Goal: Task Accomplishment & Management: Manage account settings

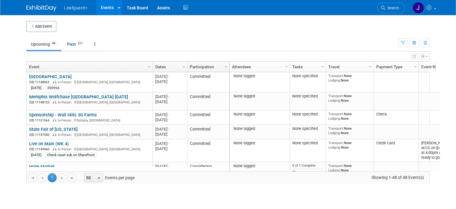
click at [79, 7] on button "Leafguard" at bounding box center [80, 6] width 32 height 13
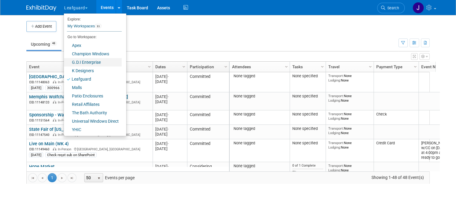
click at [81, 64] on link "G.D.I Enterprise" at bounding box center [93, 62] width 58 height 8
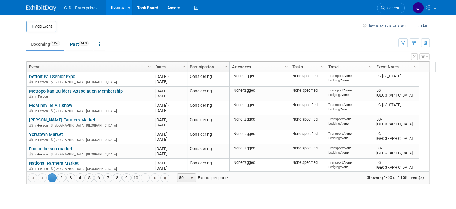
click at [418, 65] on div at bounding box center [419, 67] width 3 height 10
click at [413, 66] on span "Column Settings" at bounding box center [415, 66] width 5 height 5
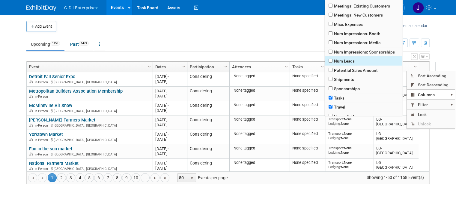
scroll to position [145, 0]
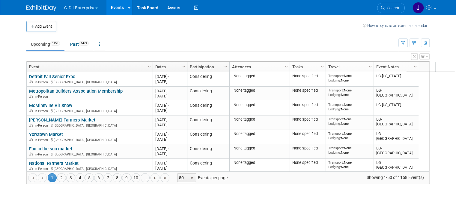
click at [318, 189] on div "Add Event How to sync to an external calendar... New Event Duplicate Event Warn…" at bounding box center [228, 105] width 413 height 180
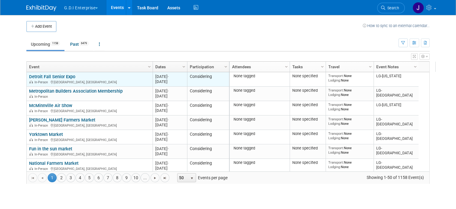
click at [59, 75] on link "Detroit Fall Senior Expo" at bounding box center [52, 76] width 46 height 5
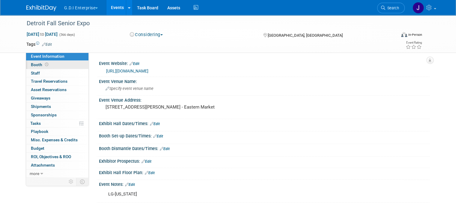
click at [45, 64] on icon at bounding box center [46, 64] width 3 height 3
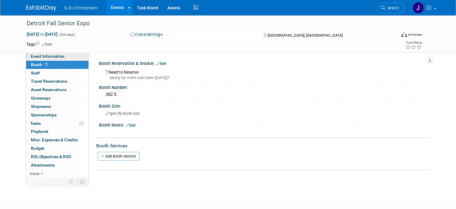
click at [46, 54] on span "Event Information" at bounding box center [48, 56] width 34 height 5
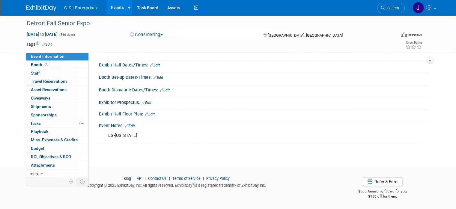
scroll to position [23, 0]
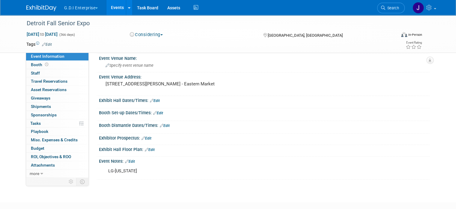
click at [46, 7] on img at bounding box center [41, 8] width 30 height 6
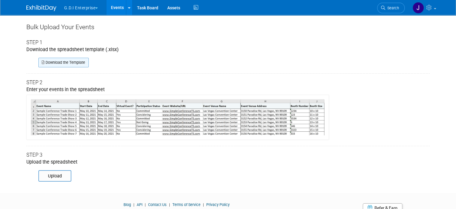
click at [63, 58] on link "Download the Template" at bounding box center [63, 63] width 50 height 10
click at [62, 61] on link "Download the Template" at bounding box center [63, 63] width 50 height 10
click at [53, 176] on input "file" at bounding box center [30, 175] width 82 height 10
type input "C:\fakepath\ExhibitDay-Event-Import-Template (2) (1).xlsx"
drag, startPoint x: 60, startPoint y: 60, endPoint x: 63, endPoint y: 60, distance: 3.6
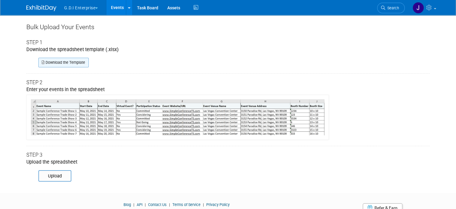
click at [60, 60] on link "Download the Template" at bounding box center [63, 63] width 50 height 10
click at [126, 8] on link at bounding box center [129, 7] width 6 height 15
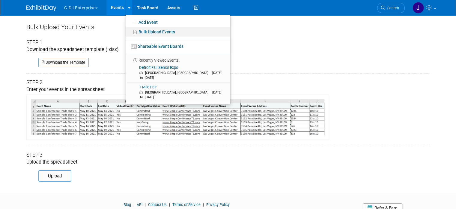
click at [151, 32] on link "Bulk Upload Events" at bounding box center [178, 32] width 104 height 10
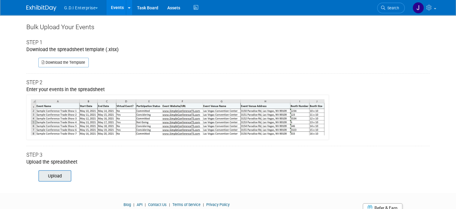
click at [52, 178] on input "file" at bounding box center [30, 175] width 82 height 10
type input "C:\fakepath\ExhibitDay-Event-Import-Template (5).xlsx"
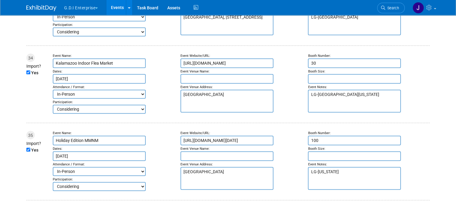
scroll to position [2701, 0]
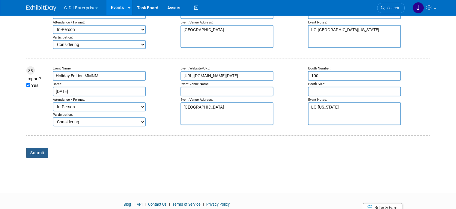
click at [38, 147] on input "Submit" at bounding box center [37, 152] width 22 height 10
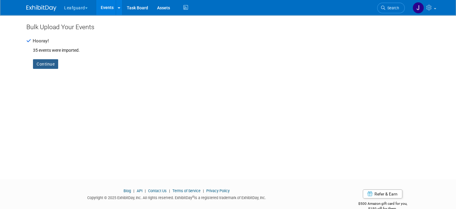
click at [48, 64] on link "Continue" at bounding box center [45, 64] width 25 height 10
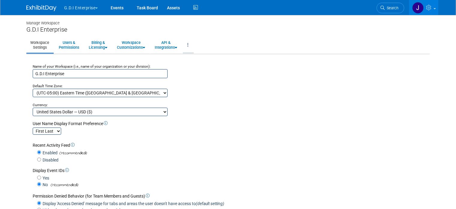
click at [192, 47] on ul "Workspace Settings Users & Permissions Billing & Licensing Manage Plan / Subscr…" at bounding box center [228, 45] width 404 height 17
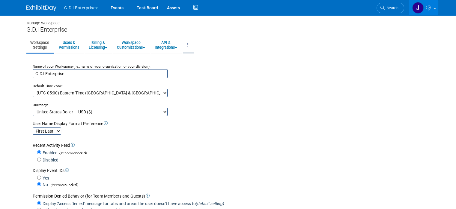
click at [189, 45] on link at bounding box center [188, 45] width 10 height 15
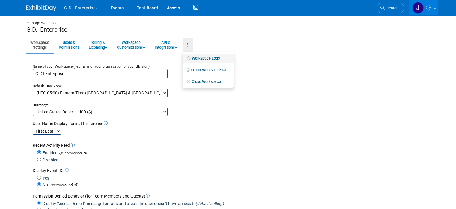
click at [212, 57] on link "Workspace Logs" at bounding box center [208, 58] width 51 height 9
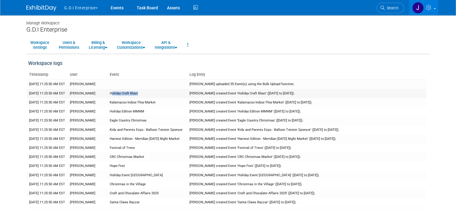
drag, startPoint x: 141, startPoint y: 92, endPoint x: 113, endPoint y: 92, distance: 28.2
click at [113, 92] on td "Holiday Craft Blast" at bounding box center [147, 93] width 80 height 9
drag, startPoint x: 112, startPoint y: 93, endPoint x: 138, endPoint y: 92, distance: 26.4
click at [140, 92] on td "Holiday Craft Blast" at bounding box center [147, 93] width 80 height 9
drag, startPoint x: 135, startPoint y: 92, endPoint x: 151, endPoint y: 95, distance: 16.0
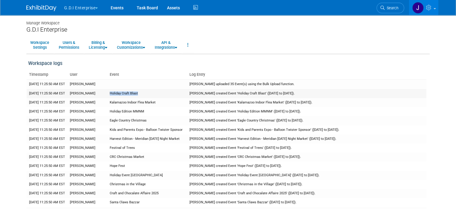
click at [151, 95] on td "Holiday Craft Blast" at bounding box center [147, 93] width 80 height 9
copy td "Holiday Craft Blast"
click at [41, 4] on link at bounding box center [44, 5] width 37 height 5
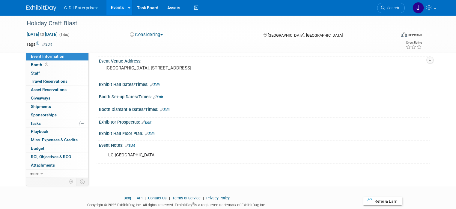
scroll to position [40, 0]
click at [42, 9] on img at bounding box center [41, 8] width 30 height 6
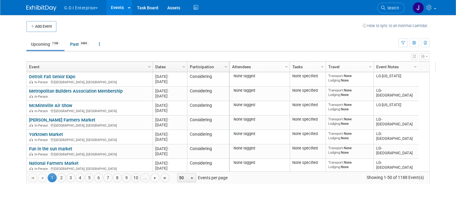
click at [147, 65] on span "Column Settings" at bounding box center [149, 66] width 5 height 5
click at [147, 67] on span "Column Settings" at bounding box center [149, 66] width 5 height 5
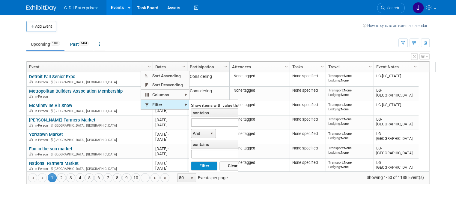
click at [164, 105] on span "Filter" at bounding box center [165, 104] width 48 height 9
click at [201, 121] on input "text" at bounding box center [218, 122] width 55 height 9
click at [191, 161] on button "Filter" at bounding box center [204, 165] width 26 height 9
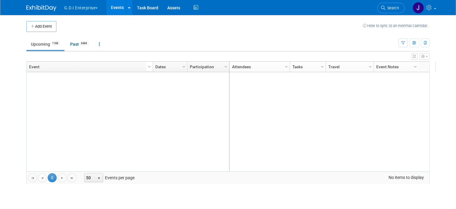
click at [147, 66] on span "Column Settings" at bounding box center [149, 66] width 5 height 5
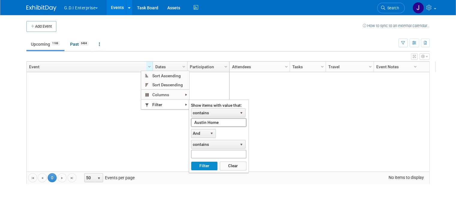
click at [223, 122] on input "Austin Home" at bounding box center [218, 122] width 55 height 9
click at [206, 168] on button "Filter" at bounding box center [204, 165] width 26 height 9
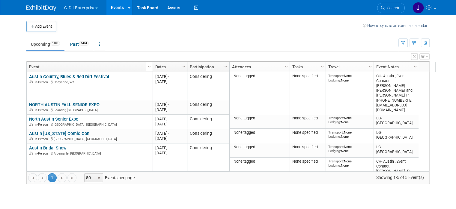
click at [146, 63] on link "Column Settings" at bounding box center [149, 66] width 7 height 9
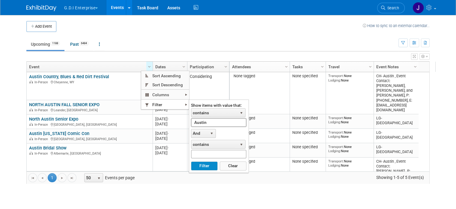
click at [211, 122] on input "Austin" at bounding box center [218, 122] width 55 height 9
paste input "Home Show"
click at [211, 163] on button "Filter" at bounding box center [204, 165] width 26 height 9
type input "Austin Home Show"
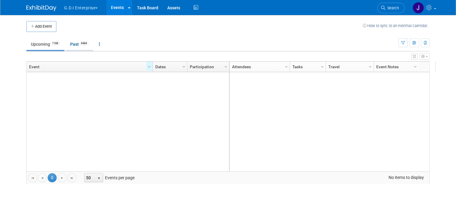
click at [80, 44] on span "6484" at bounding box center [84, 43] width 10 height 5
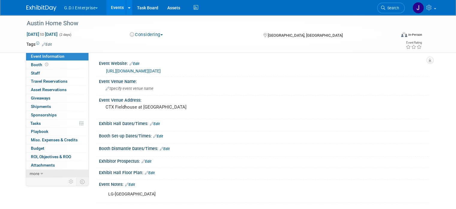
click at [41, 171] on icon at bounding box center [42, 173] width 3 height 4
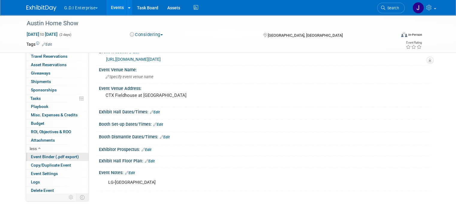
scroll to position [60, 0]
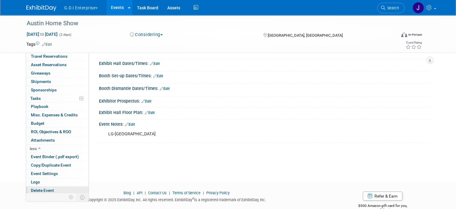
click at [40, 189] on span "Delete Event" at bounding box center [42, 190] width 23 height 5
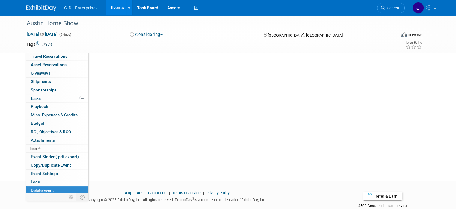
scroll to position [0, 0]
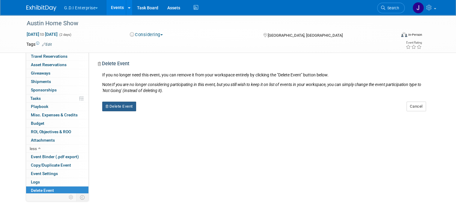
click at [122, 107] on button "Delete Event" at bounding box center [119, 106] width 34 height 10
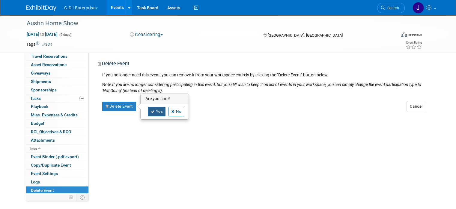
click at [159, 111] on link "Yes" at bounding box center [156, 112] width 17 height 10
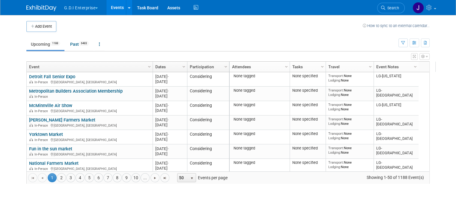
click at [115, 53] on div "View Grid Tips & Tricks Advanced Options Reset Grid Layout (back to default)" at bounding box center [228, 55] width 404 height 8
click at [147, 64] on span "Column Settings" at bounding box center [149, 66] width 5 height 5
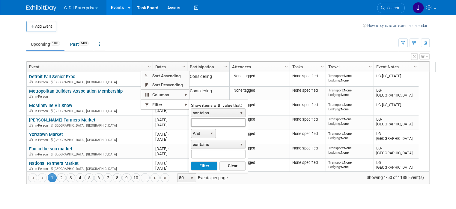
click at [205, 122] on input "text" at bounding box center [218, 122] width 55 height 9
paste input "Senior Expo"
click at [208, 166] on button "Filter" at bounding box center [204, 165] width 26 height 9
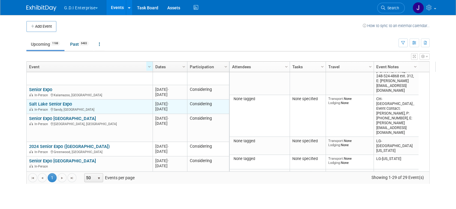
scroll to position [72, 0]
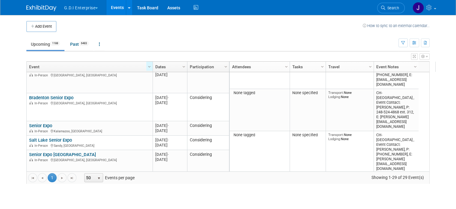
drag, startPoint x: 10, startPoint y: 114, endPoint x: 16, endPoint y: 114, distance: 6.0
click at [10, 114] on body "G.D.I Enterprise Explore: My Workspaces 11 Go to Workspace: Apex Champion Windo…" at bounding box center [228, 104] width 456 height 209
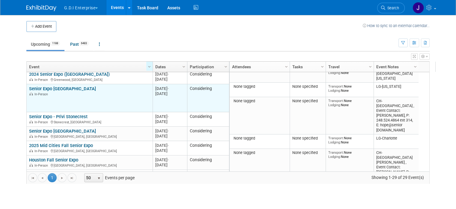
scroll to position [252, 0]
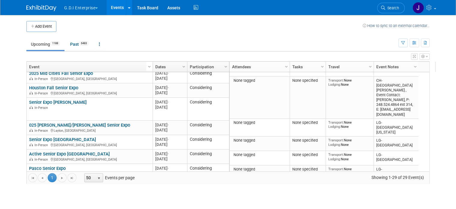
click at [147, 68] on span "Column Settings" at bounding box center [149, 66] width 5 height 5
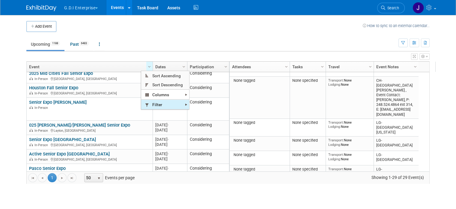
click at [161, 102] on span "Filter" at bounding box center [165, 104] width 48 height 9
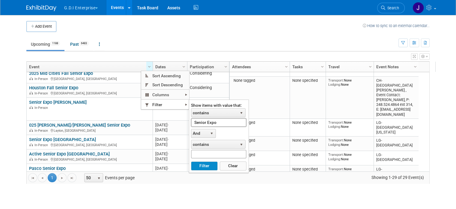
click at [214, 123] on input "Senior Expo" at bounding box center [218, 122] width 55 height 9
paste input "Boo at the Zo"
click at [205, 165] on button "Filter" at bounding box center [204, 165] width 26 height 9
type input "Boo at the Zoo"
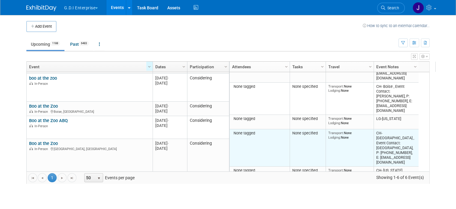
scroll to position [0, 0]
